Goal: Information Seeking & Learning: Learn about a topic

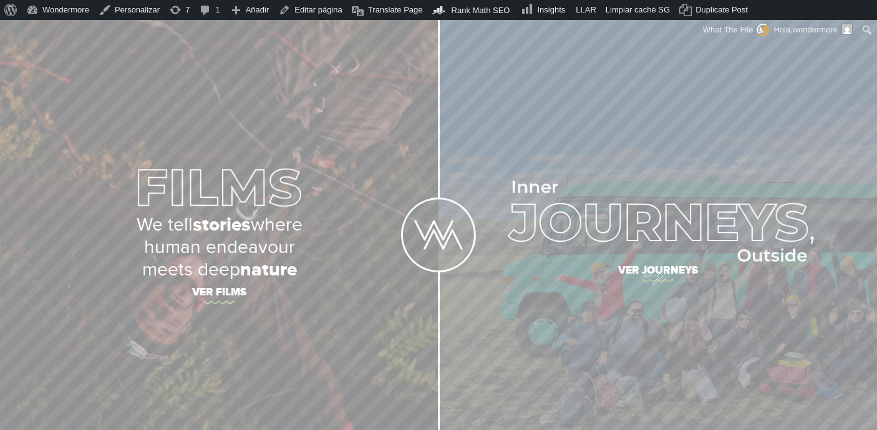
click at [647, 273] on span "Ver journeys" at bounding box center [658, 272] width 437 height 26
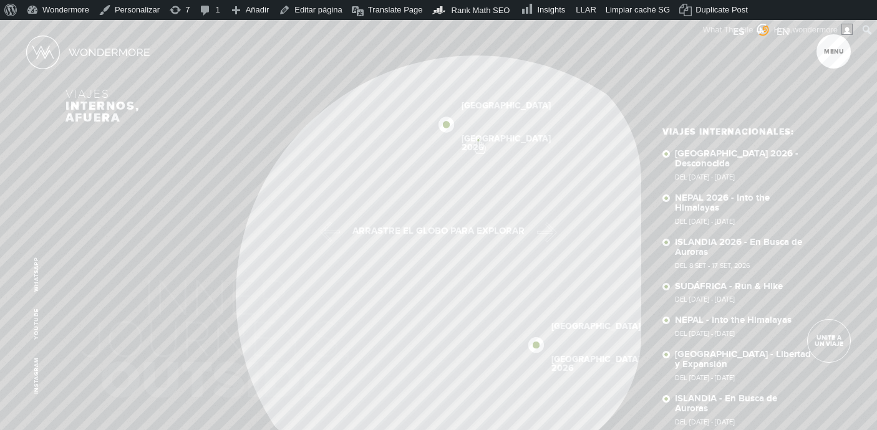
click at [478, 140] on link "[GEOGRAPHIC_DATA] 2026" at bounding box center [506, 143] width 89 height 17
click at [399, 354] on link "SUDÁFRICA 2026" at bounding box center [408, 360] width 89 height 17
click at [374, 205] on div "Viajes internos, afuera [GEOGRAPHIC_DATA] 2026 [GEOGRAPHIC_DATA] 2026 [GEOGRAPH…" at bounding box center [437, 240] width 745 height 441
click at [377, 208] on link "[GEOGRAPHIC_DATA] 2026" at bounding box center [408, 206] width 89 height 17
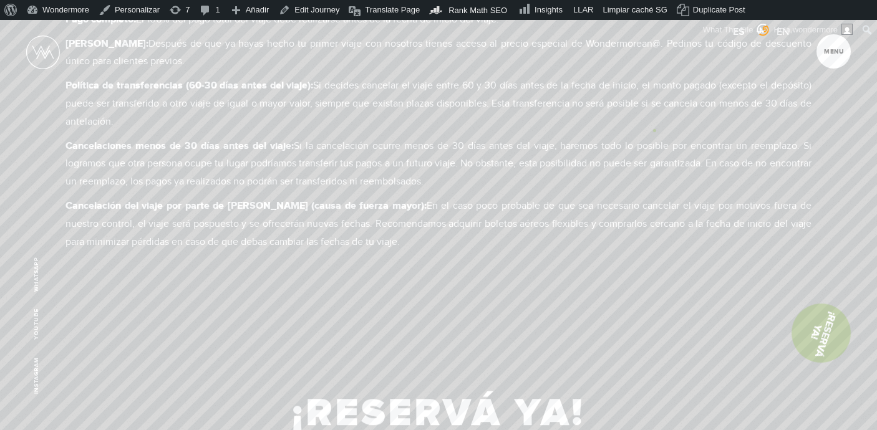
scroll to position [6775, 0]
